Goal: Task Accomplishment & Management: Use online tool/utility

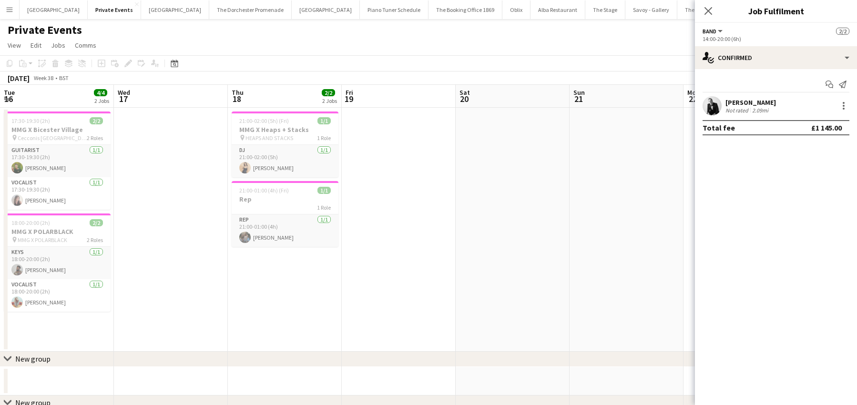
scroll to position [0, 415]
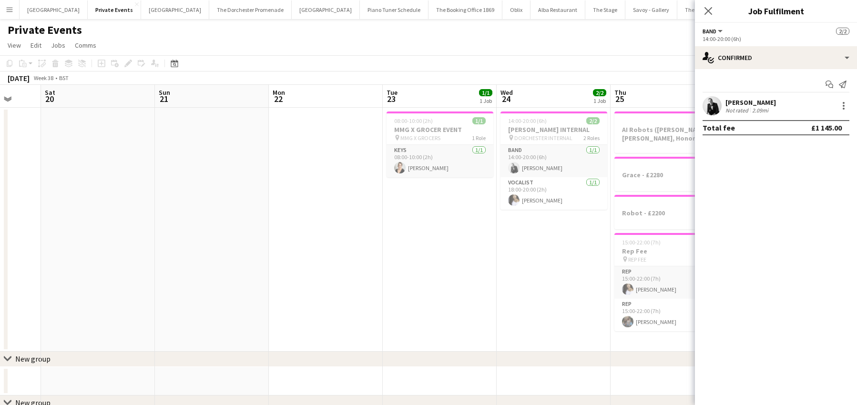
click at [160, 140] on app-date-cell at bounding box center [212, 230] width 114 height 244
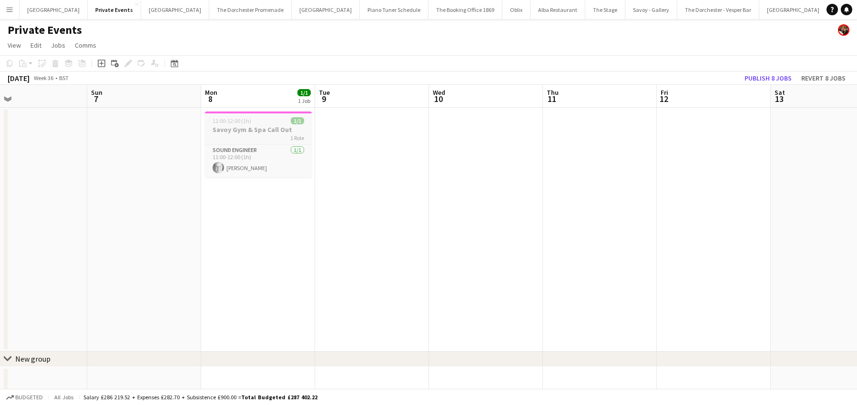
scroll to position [0, 372]
click at [503, 15] on button "Oblix Close" at bounding box center [517, 9] width 28 height 19
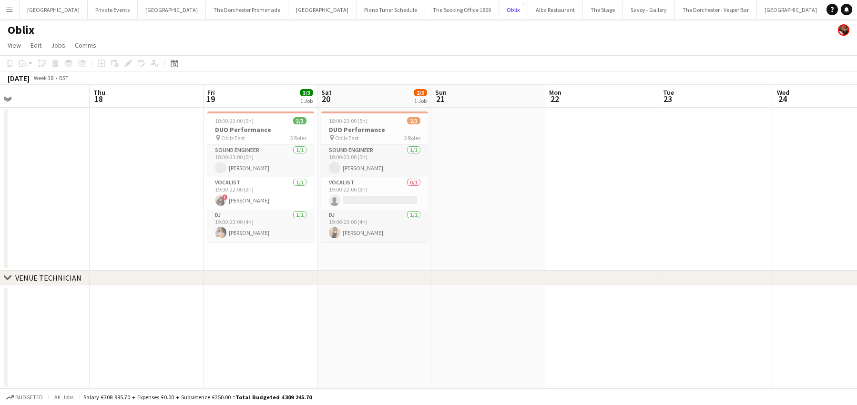
scroll to position [0, 263]
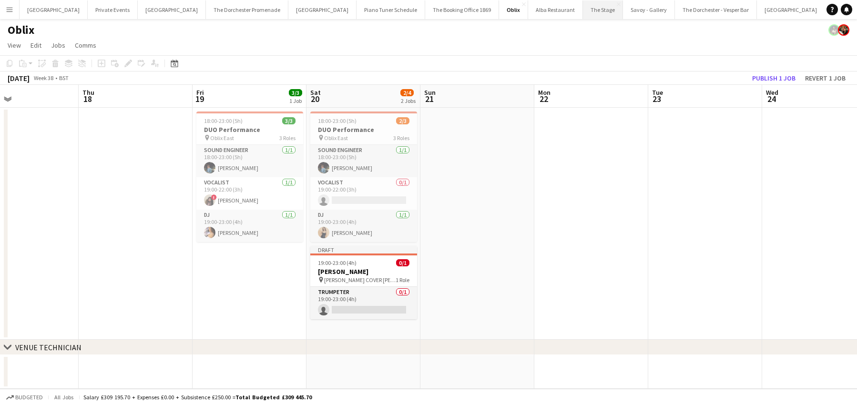
click at [583, 12] on button "The Stage Close" at bounding box center [603, 9] width 40 height 19
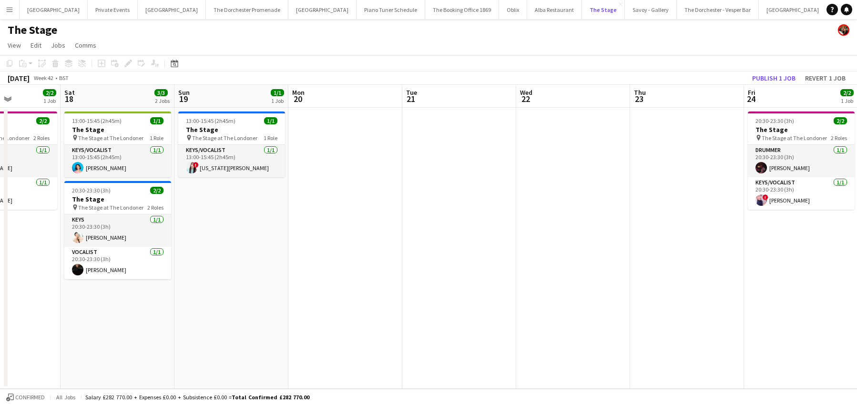
scroll to position [0, 278]
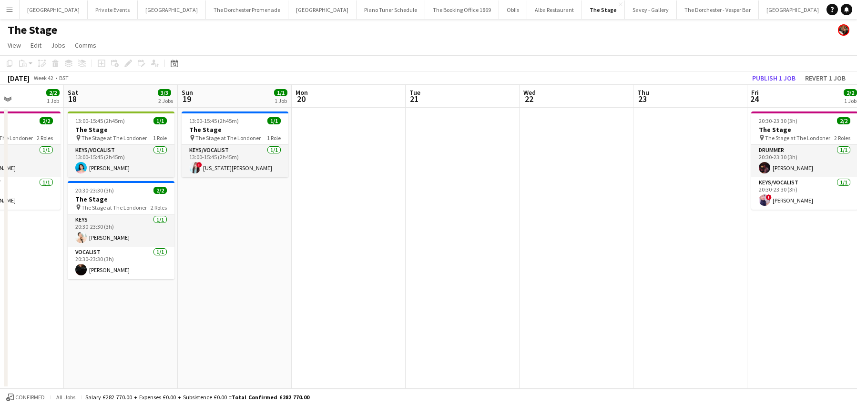
click at [13, 11] on button "Menu" at bounding box center [9, 9] width 19 height 19
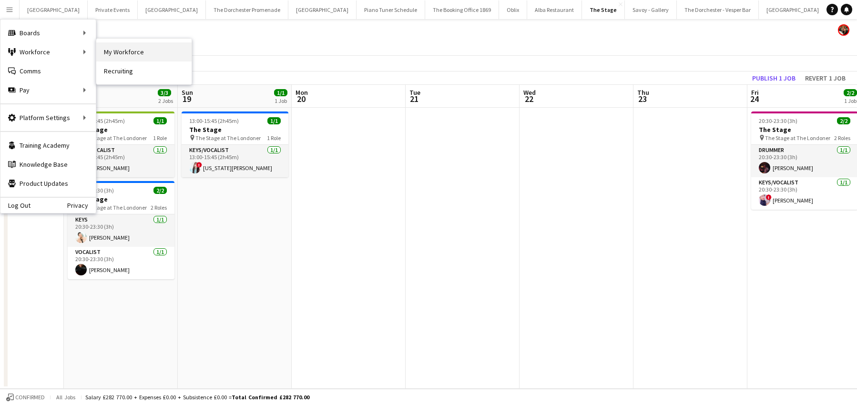
click at [136, 48] on link "My Workforce" at bounding box center [143, 51] width 95 height 19
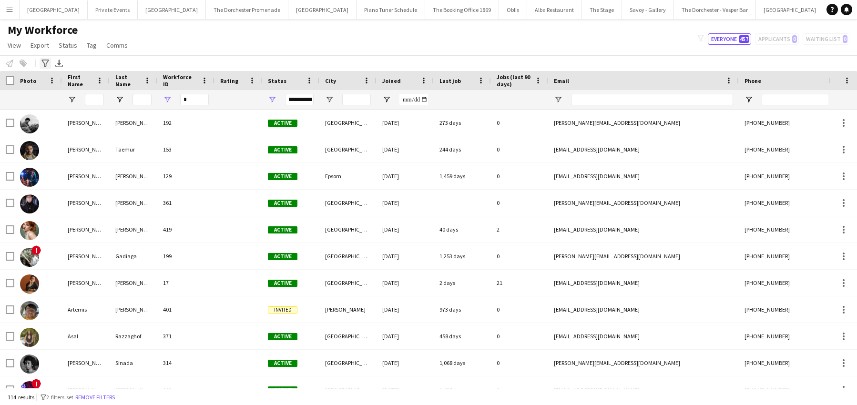
click at [44, 62] on icon "Advanced filters" at bounding box center [45, 64] width 8 height 8
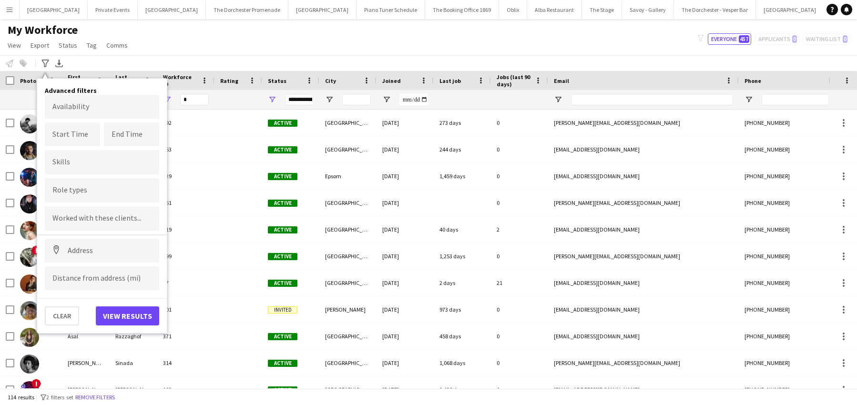
click at [71, 195] on div at bounding box center [102, 190] width 114 height 24
type input "*"
type input "****"
click at [64, 239] on div "Keys/Vocalist" at bounding box center [102, 239] width 114 height 23
click at [134, 322] on button "View results" at bounding box center [127, 316] width 63 height 19
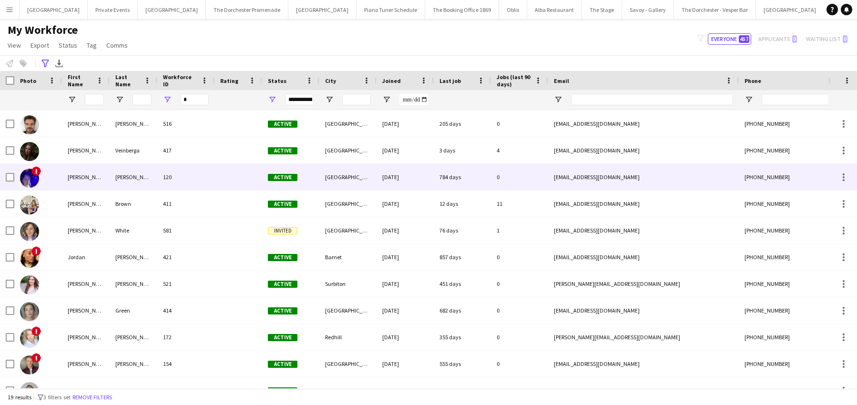
scroll to position [146, 0]
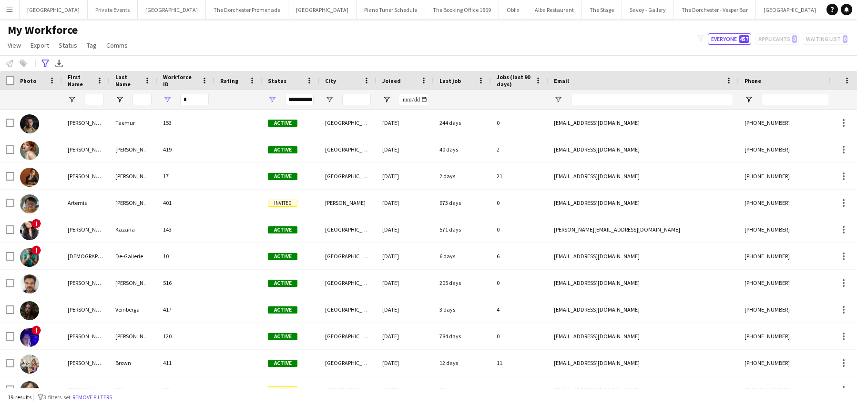
click at [3, 10] on button "Menu" at bounding box center [9, 9] width 19 height 19
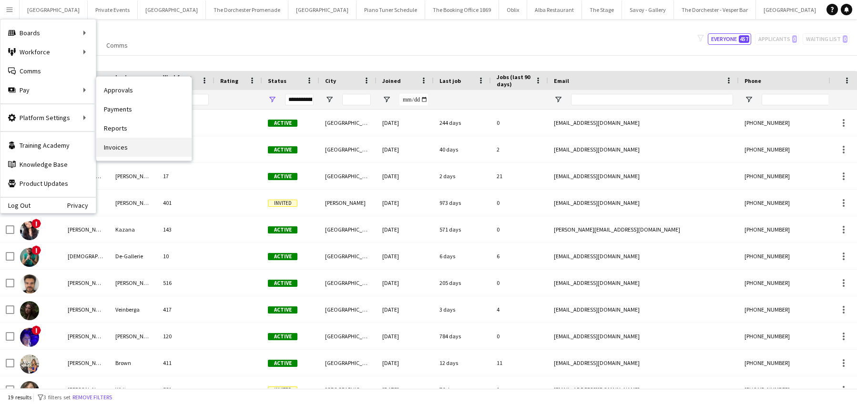
click at [128, 145] on link "Invoices" at bounding box center [143, 147] width 95 height 19
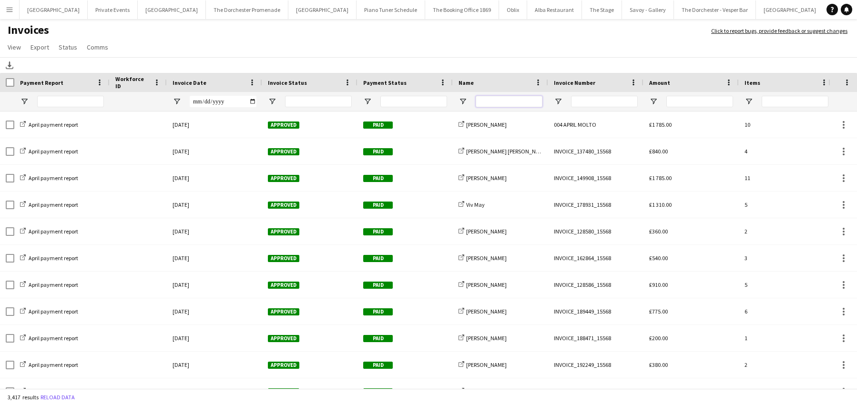
click at [516, 102] on input "Name Filter Input" at bounding box center [509, 101] width 67 height 11
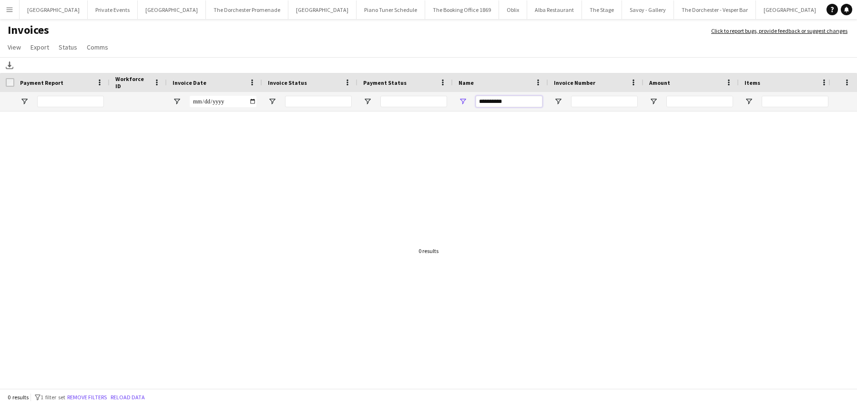
drag, startPoint x: 501, startPoint y: 102, endPoint x: 494, endPoint y: 102, distance: 7.2
click at [494, 102] on input "**********" at bounding box center [509, 101] width 67 height 11
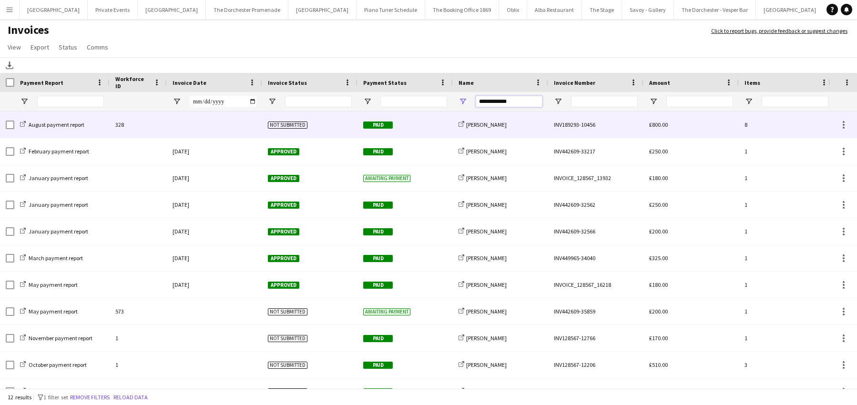
type input "**********"
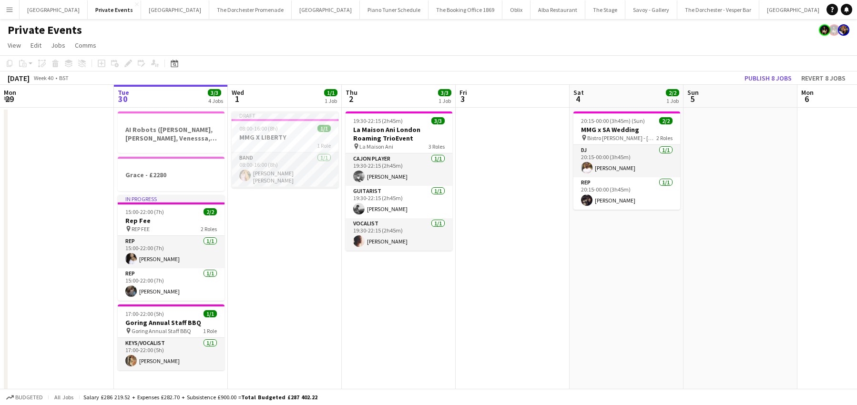
click at [19, 12] on div "Wembley Stadium Close Private Events Close Bicester village Close The Dorcheste…" at bounding box center [421, 9] width 804 height 19
click at [13, 10] on app-icon "Menu" at bounding box center [10, 10] width 8 height 8
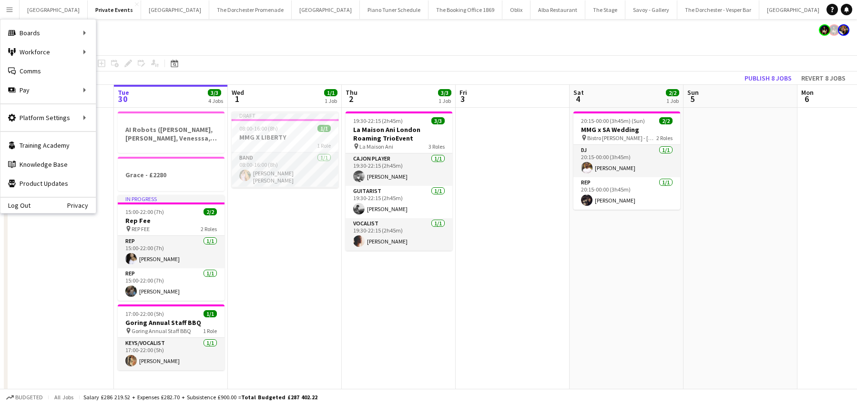
click at [273, 55] on app-toolbar "Copy Paste Paste Command V Paste with crew Command Shift V Paste linked Job Del…" at bounding box center [428, 63] width 857 height 16
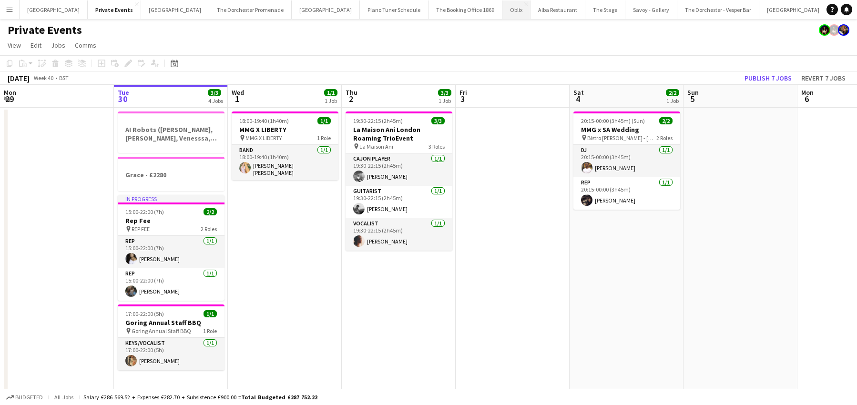
click at [503, 10] on button "Oblix Close" at bounding box center [517, 9] width 28 height 19
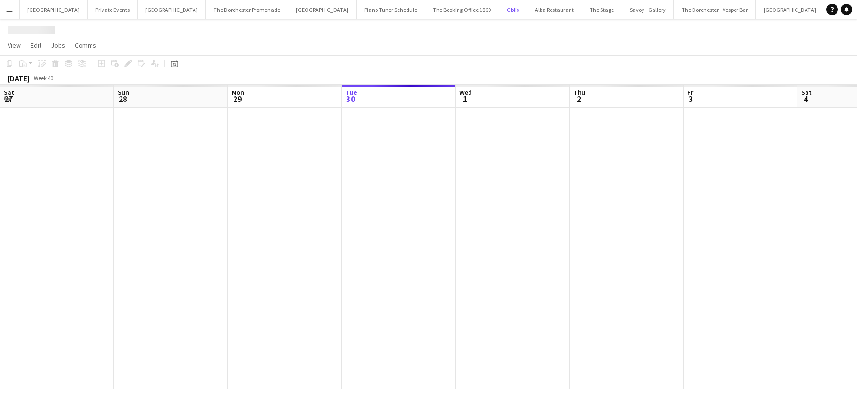
scroll to position [0, 228]
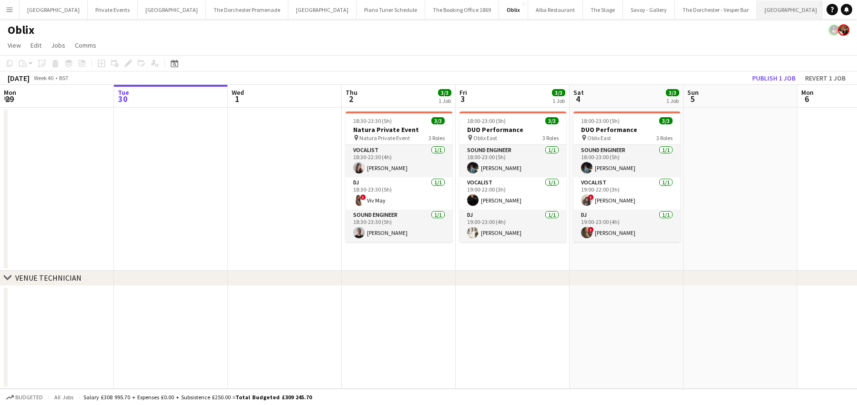
click at [757, 14] on button "Goring Hotel Close" at bounding box center [791, 9] width 68 height 19
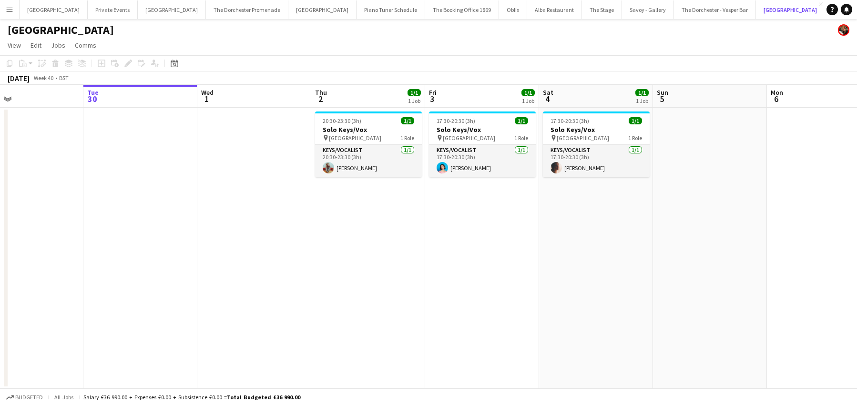
scroll to position [0, 263]
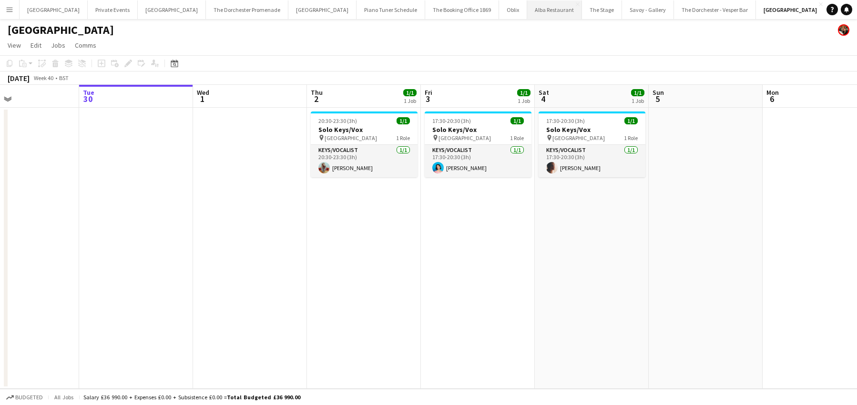
click at [527, 11] on button "Alba Restaurant Close" at bounding box center [554, 9] width 55 height 19
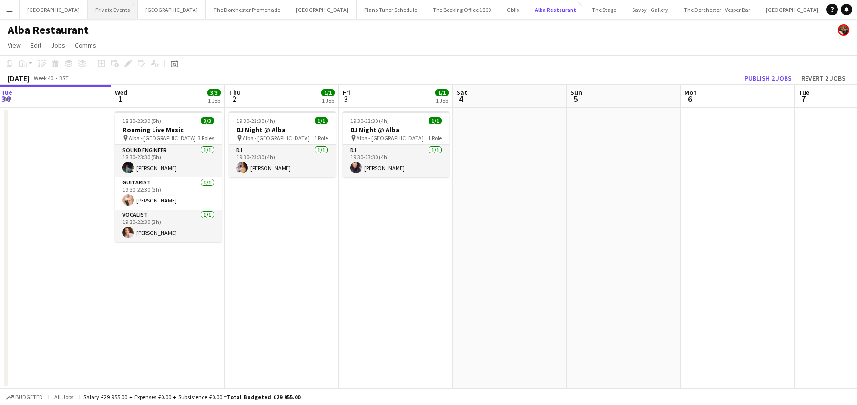
scroll to position [0, 345]
click at [120, 12] on button "Private Events Close" at bounding box center [113, 9] width 50 height 19
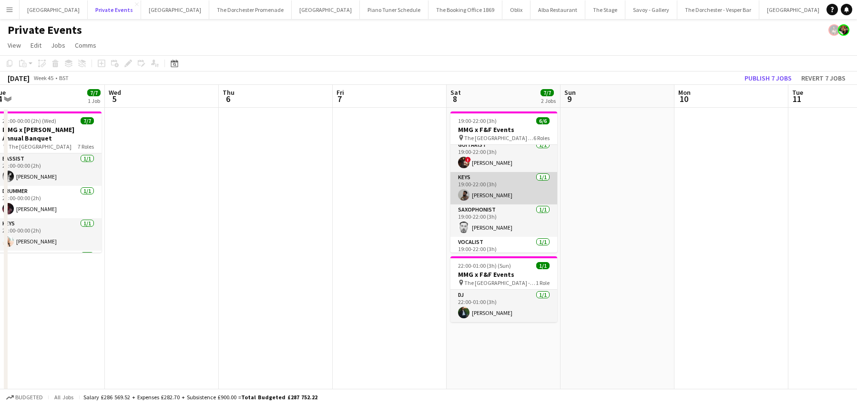
scroll to position [87, 0]
